Goal: Transaction & Acquisition: Book appointment/travel/reservation

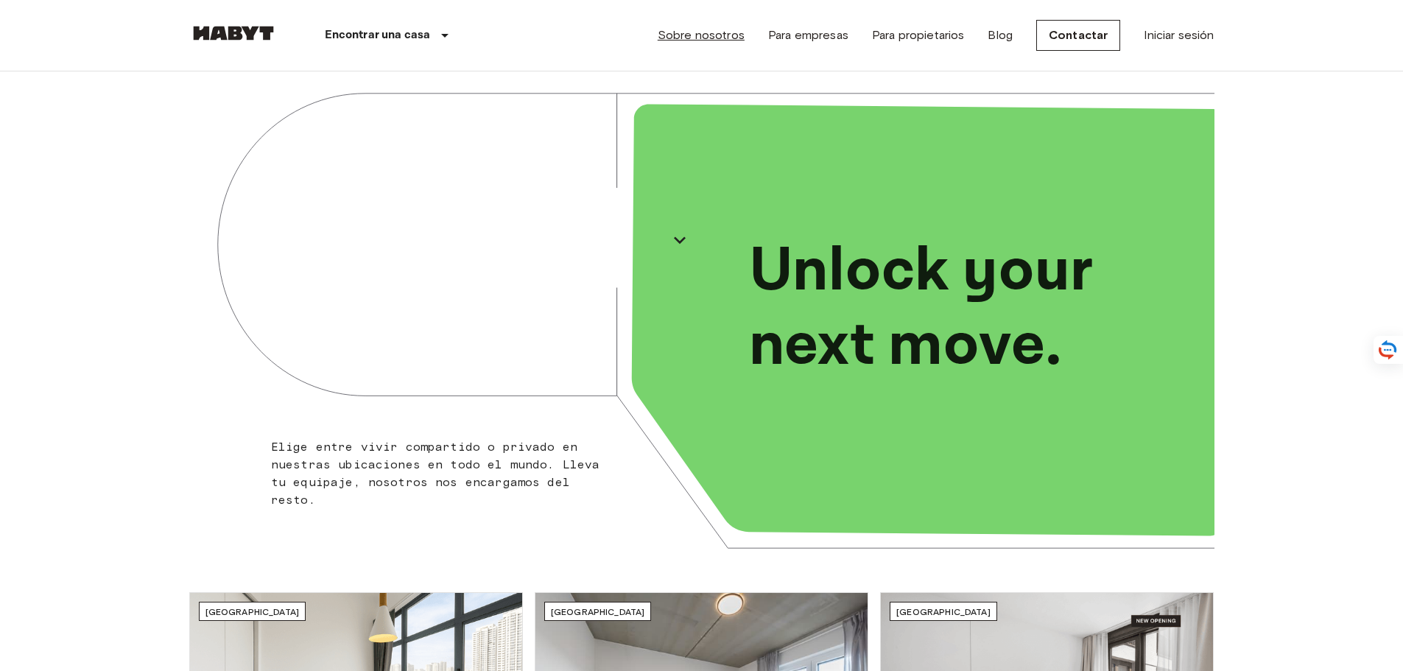
click at [727, 39] on link "Sobre nosotros" at bounding box center [701, 36] width 87 height 18
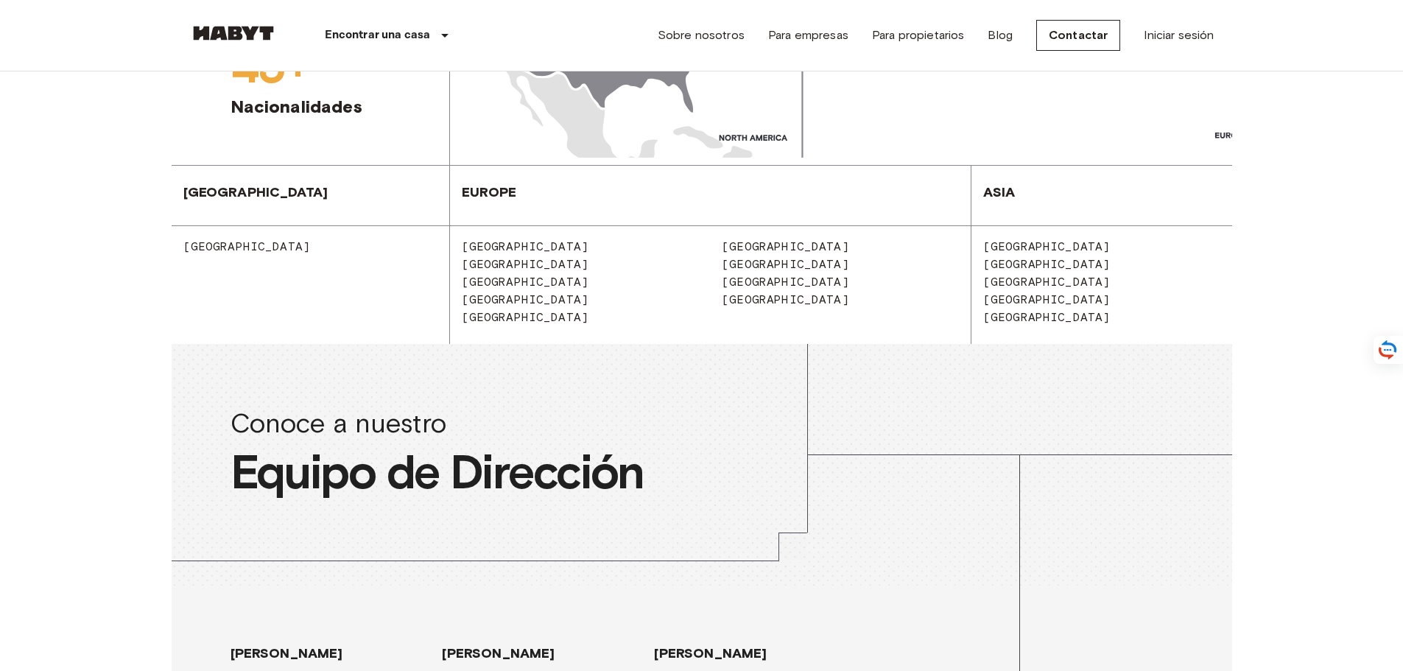
scroll to position [1547, 0]
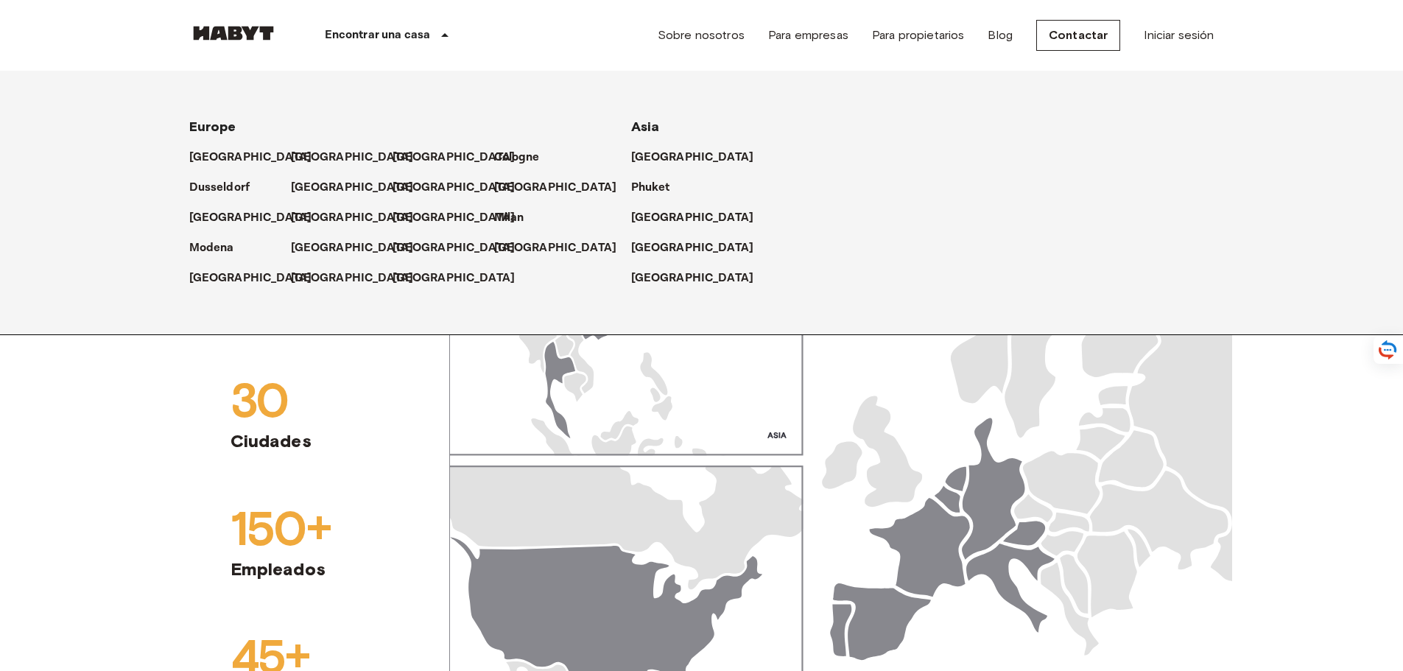
scroll to position [810, 0]
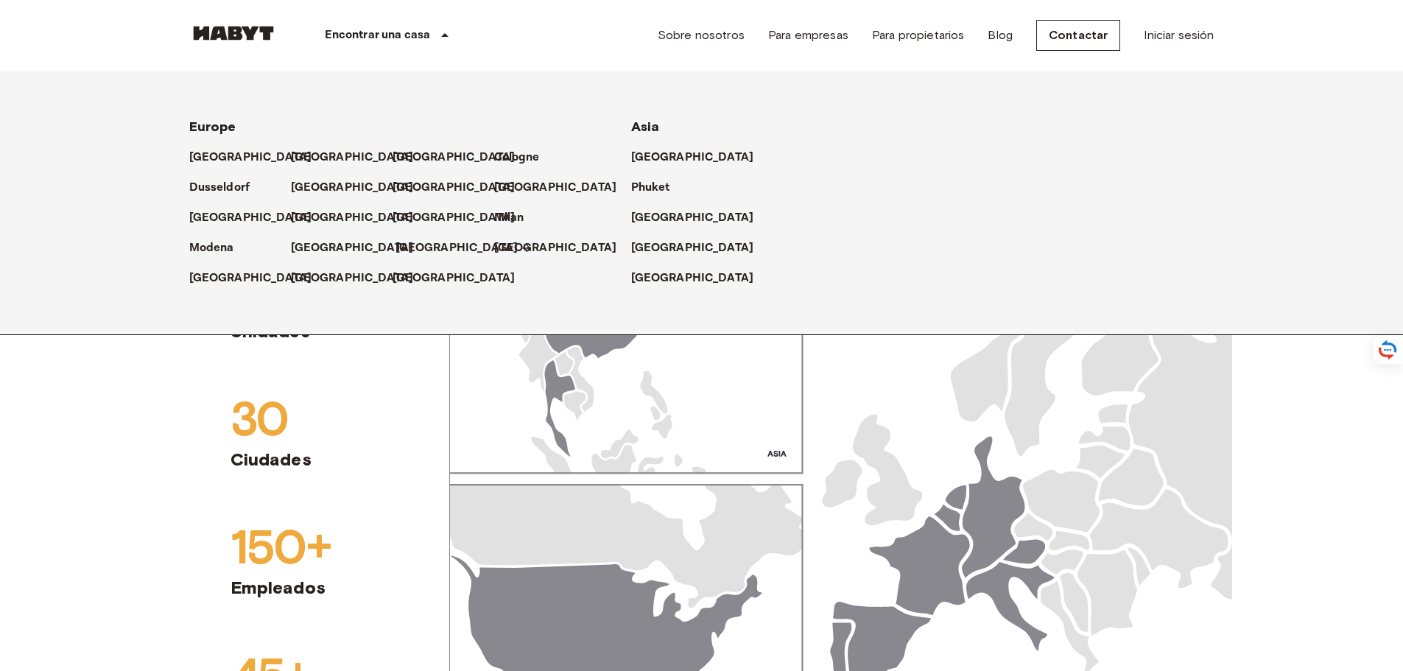
click at [405, 252] on p "[GEOGRAPHIC_DATA]" at bounding box center [457, 248] width 123 height 18
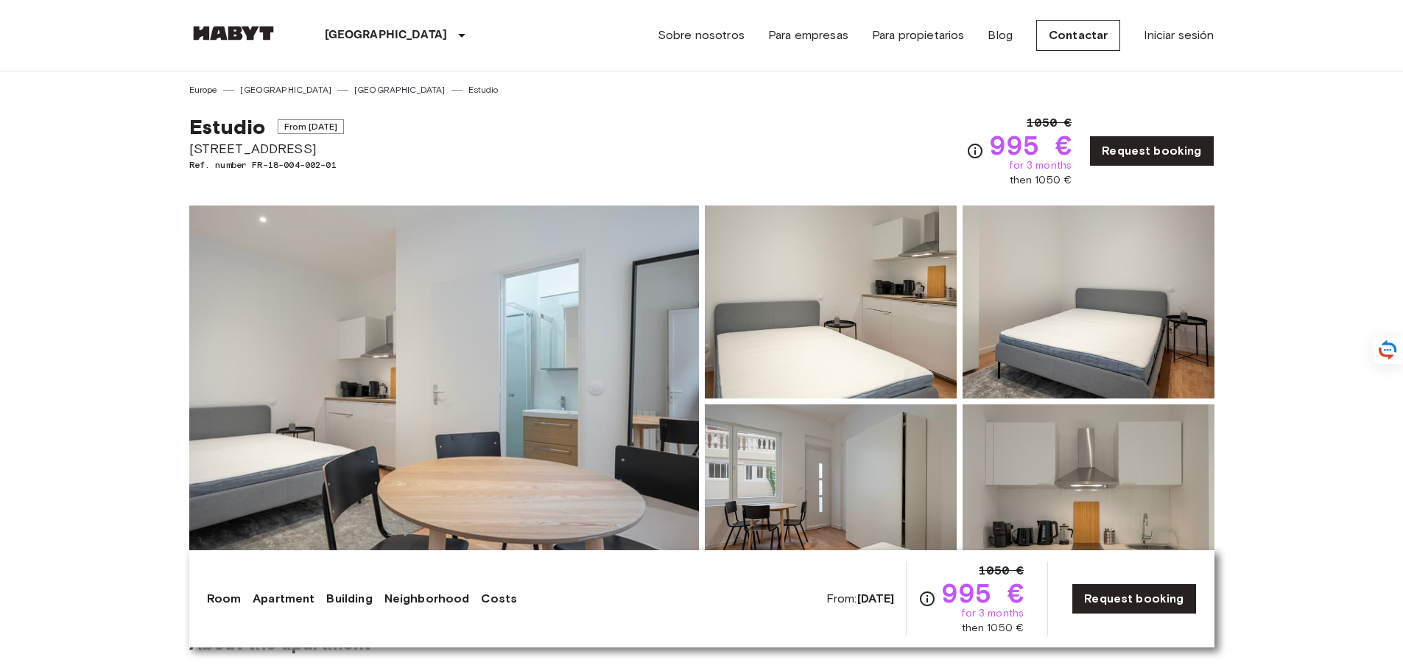
click at [558, 388] on img at bounding box center [444, 402] width 510 height 392
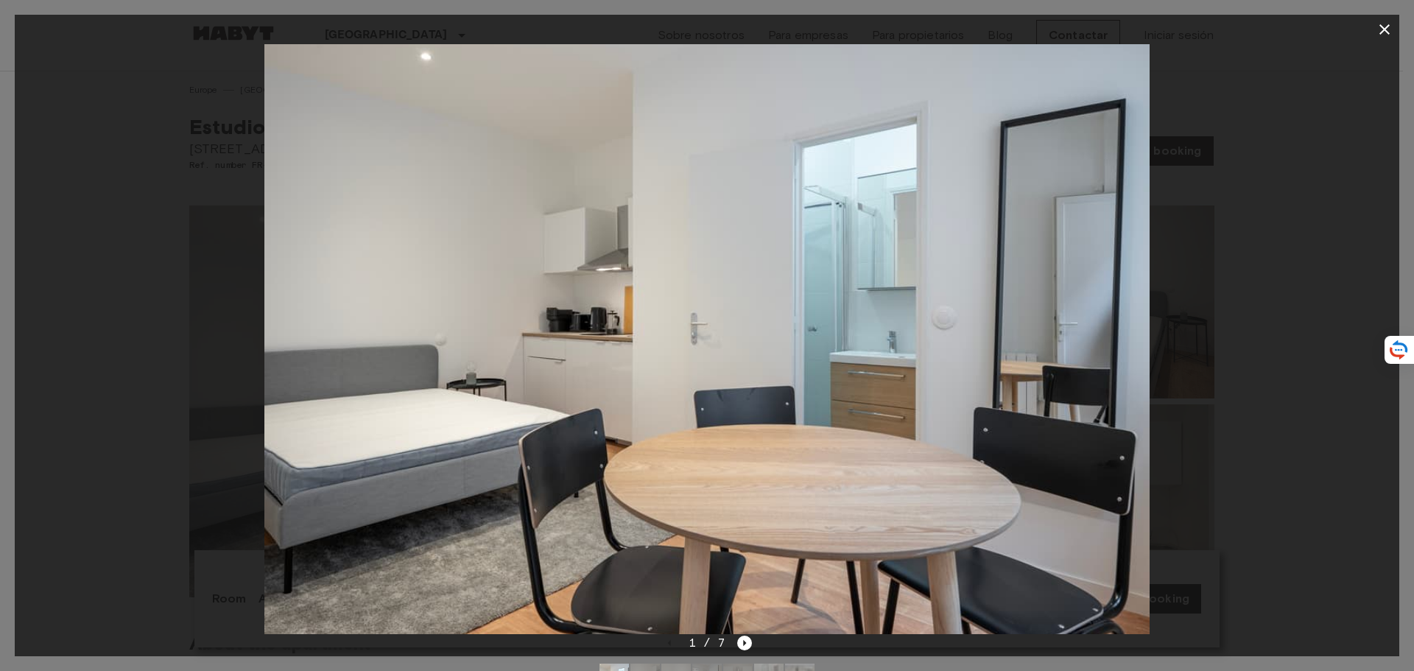
click at [805, 385] on img at bounding box center [706, 339] width 885 height 590
click at [748, 647] on icon "Next image" at bounding box center [744, 643] width 15 height 15
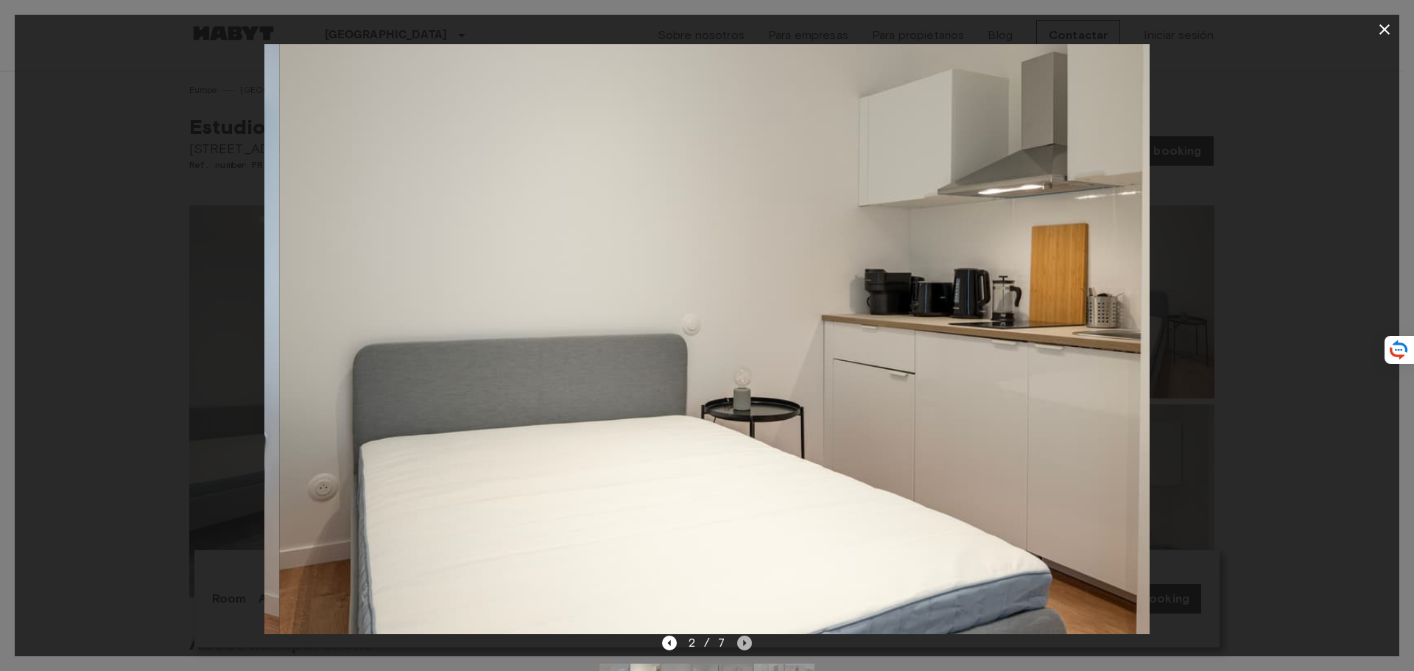
click at [748, 647] on icon "Next image" at bounding box center [744, 643] width 15 height 15
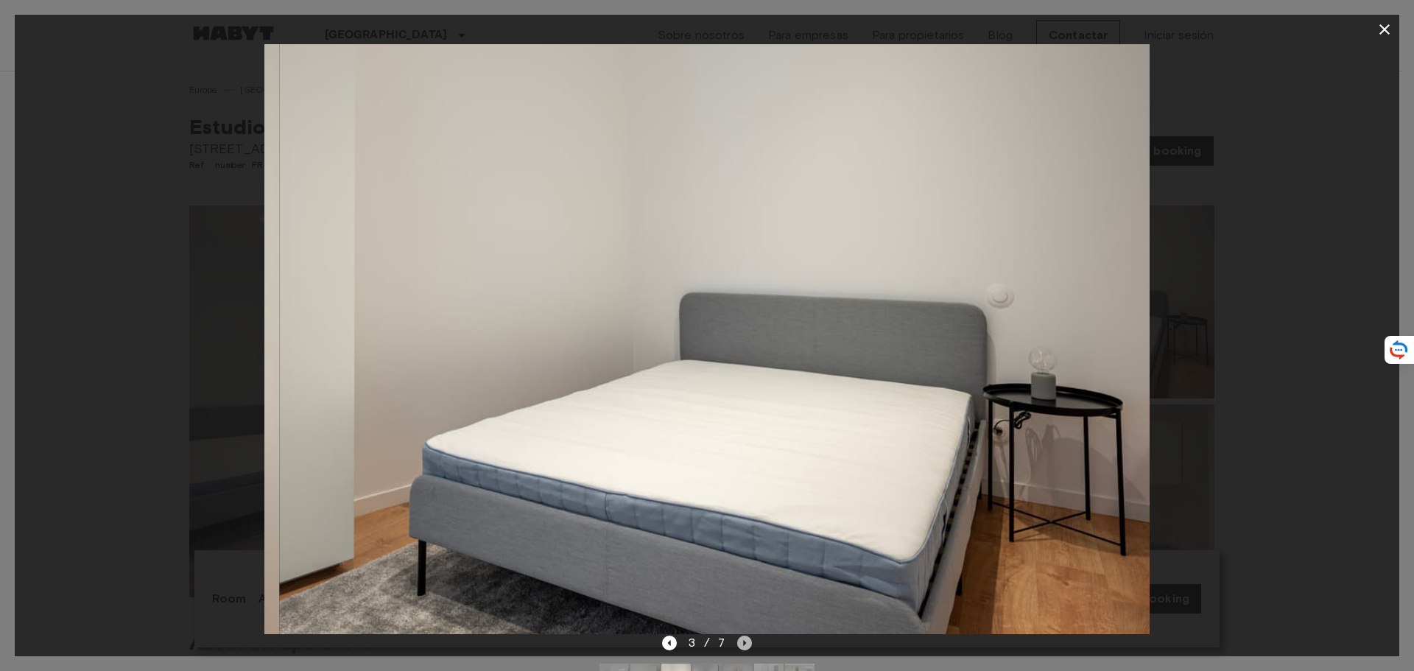
click at [748, 647] on icon "Next image" at bounding box center [744, 643] width 15 height 15
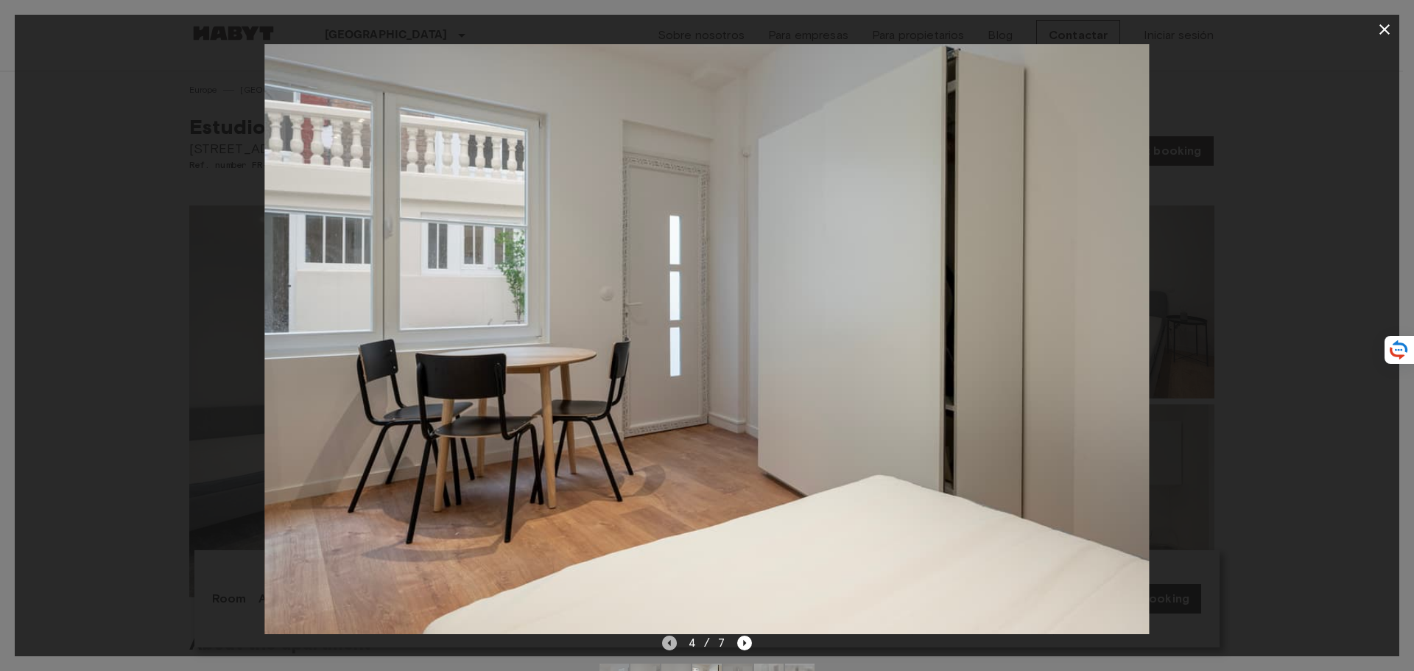
click at [671, 647] on icon "Previous image" at bounding box center [669, 643] width 15 height 15
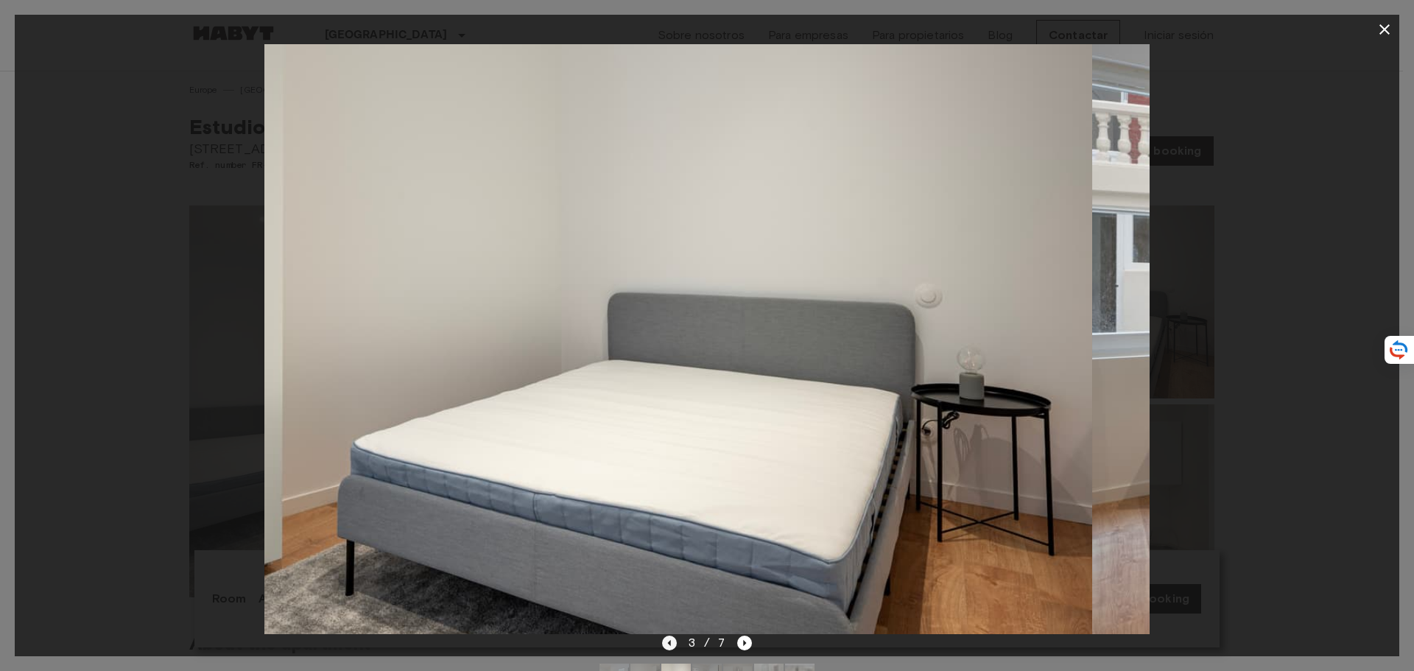
click at [671, 647] on icon "Previous image" at bounding box center [669, 643] width 15 height 15
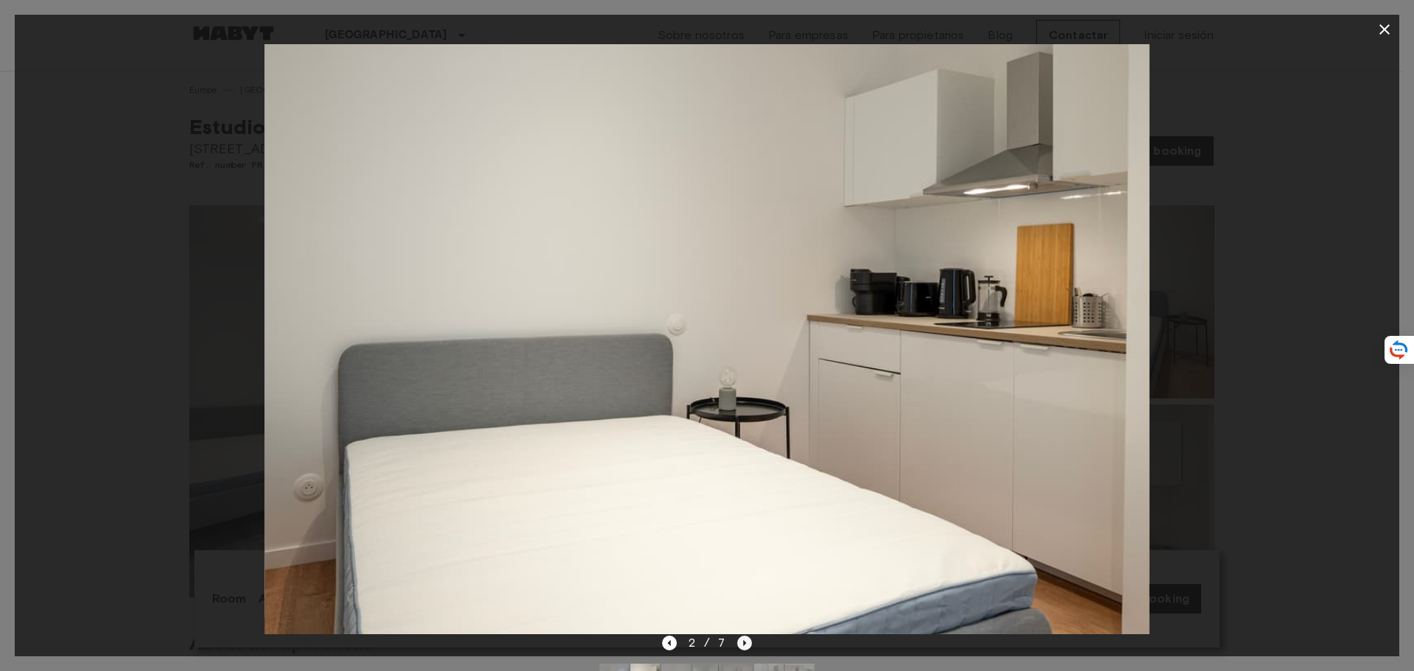
click at [746, 643] on icon "Next image" at bounding box center [745, 643] width 3 height 6
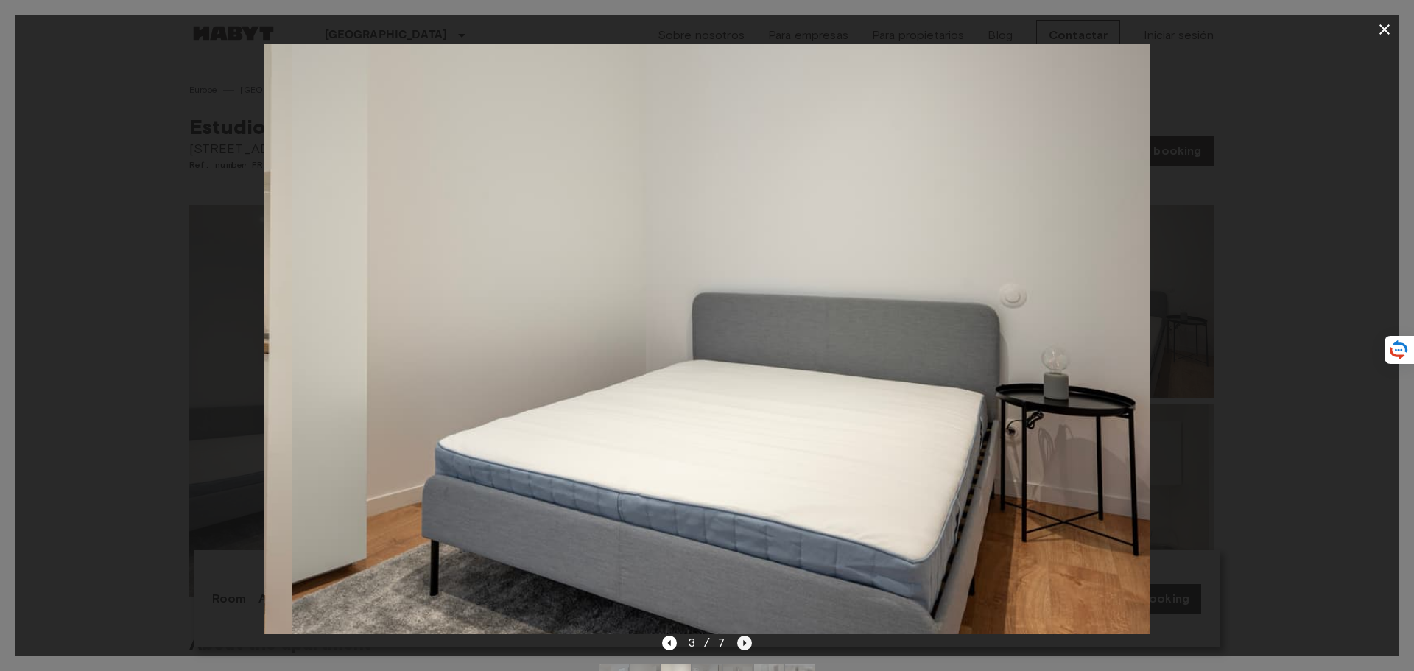
click at [746, 643] on icon "Next image" at bounding box center [745, 643] width 3 height 6
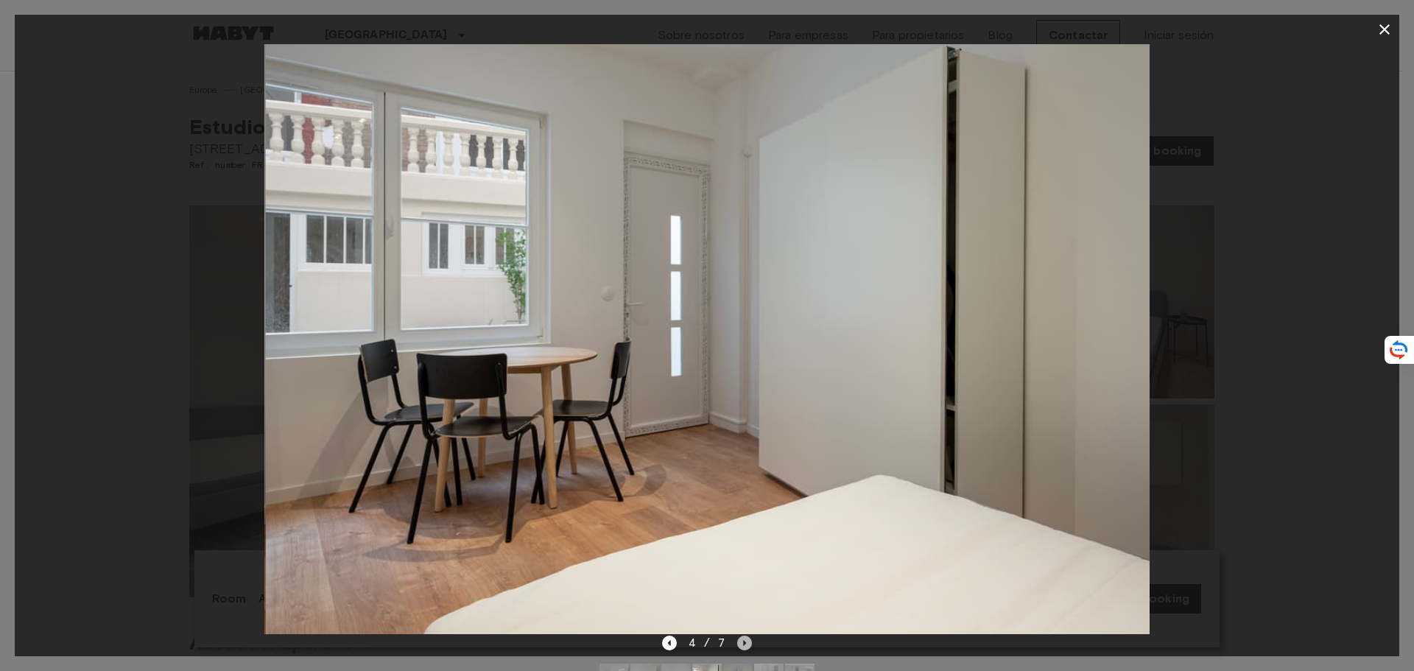
click at [746, 643] on icon "Next image" at bounding box center [745, 643] width 3 height 6
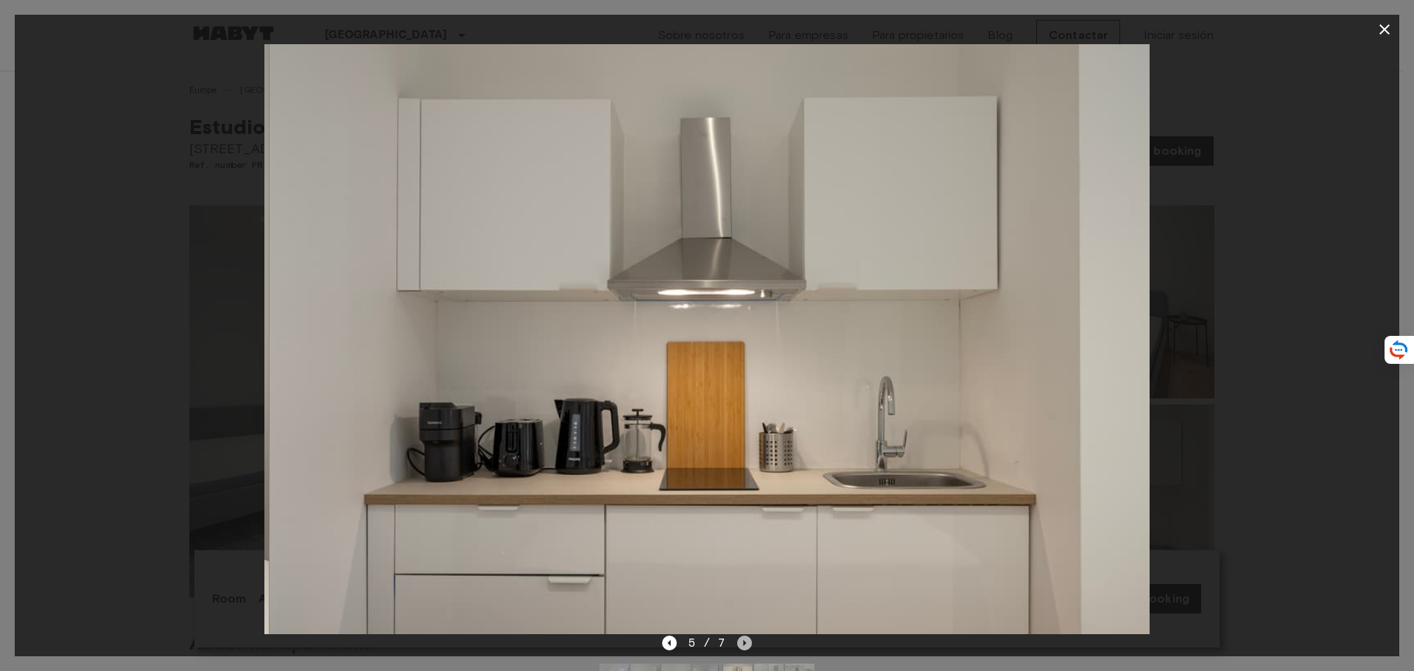
click at [746, 643] on icon "Next image" at bounding box center [745, 643] width 3 height 6
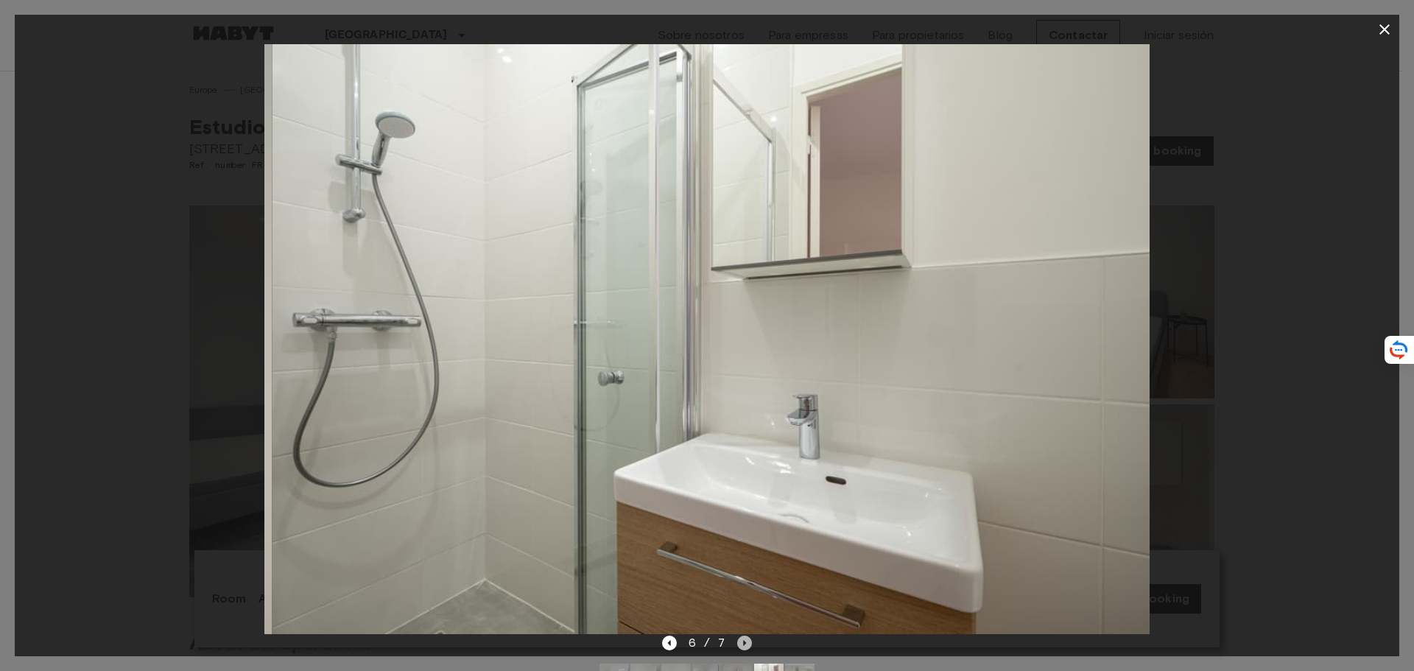
click at [746, 643] on icon "Next image" at bounding box center [745, 643] width 3 height 6
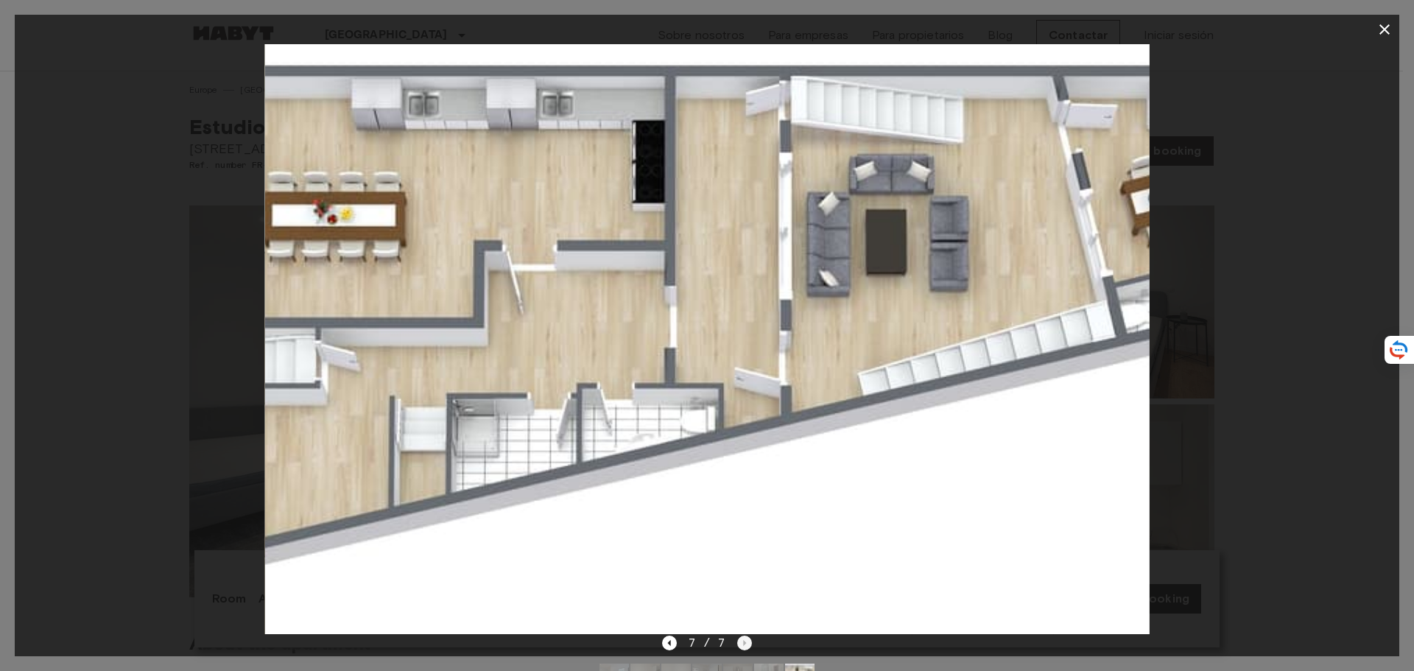
click at [746, 643] on div "7 / 7" at bounding box center [707, 643] width 91 height 18
click at [1387, 26] on icon "button" at bounding box center [1385, 30] width 18 height 18
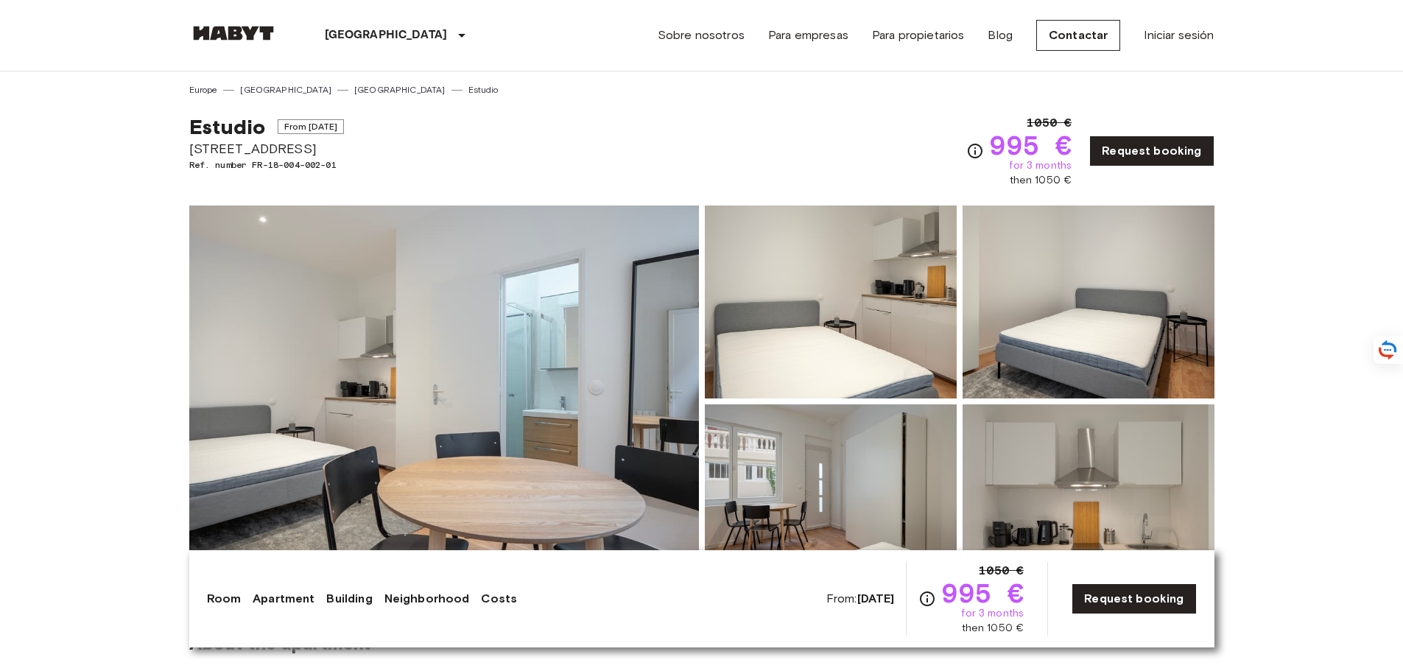
scroll to position [221, 0]
